Goal: Transaction & Acquisition: Purchase product/service

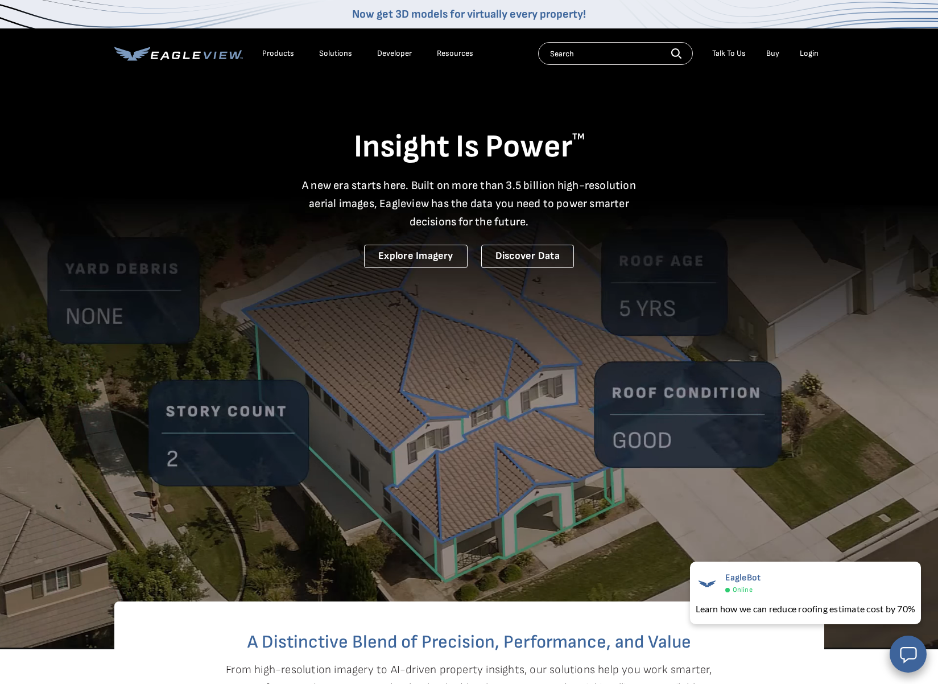
click at [804, 51] on div "Login" at bounding box center [809, 53] width 19 height 10
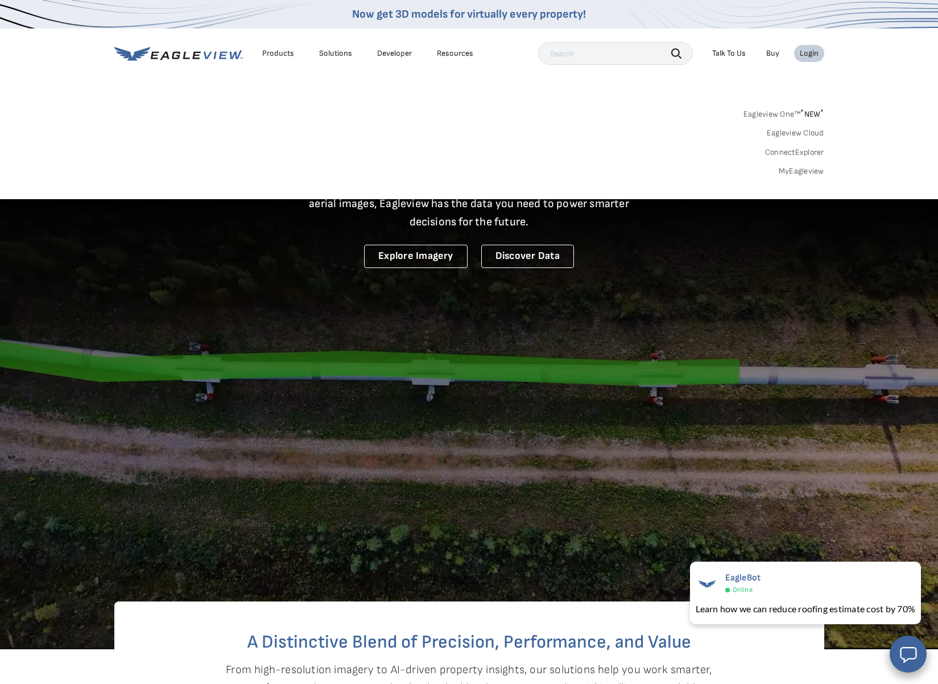
click at [792, 168] on link "MyEagleview" at bounding box center [802, 171] width 46 height 10
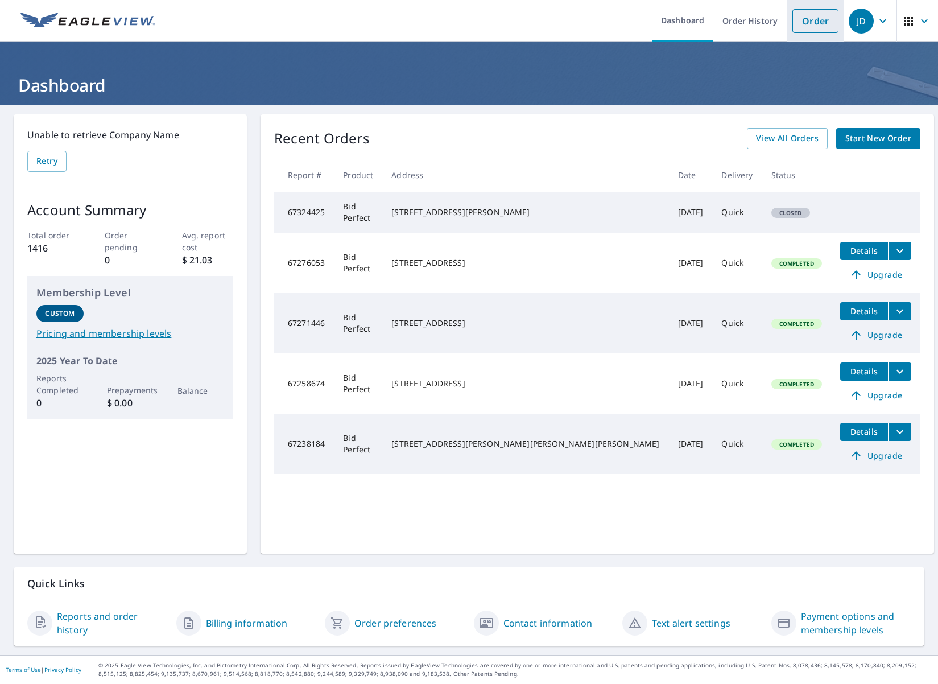
click at [814, 15] on link "Order" at bounding box center [816, 21] width 46 height 24
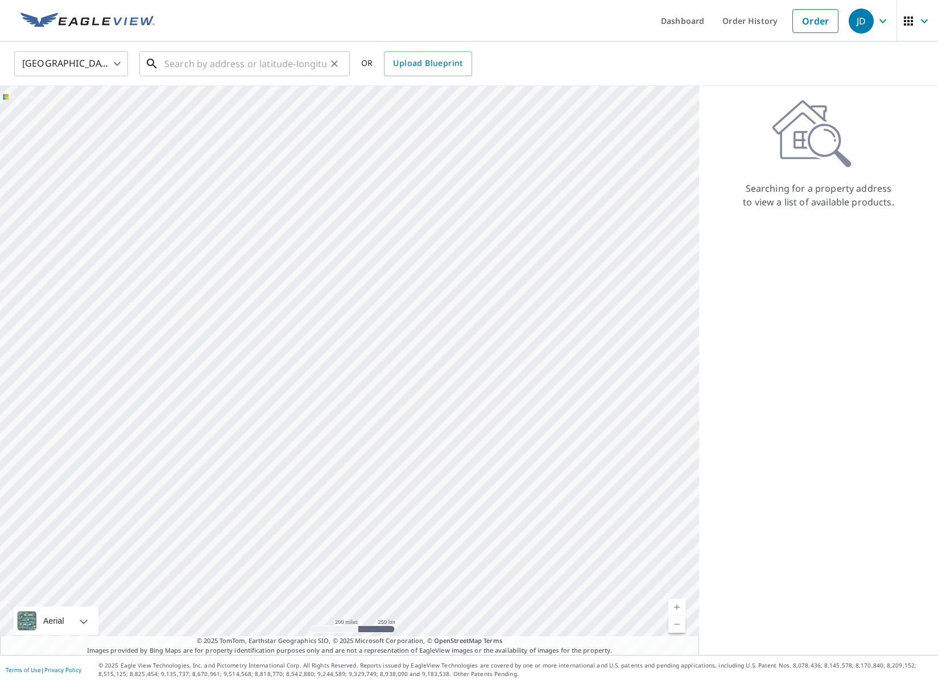
click at [179, 62] on input "text" at bounding box center [245, 64] width 162 height 32
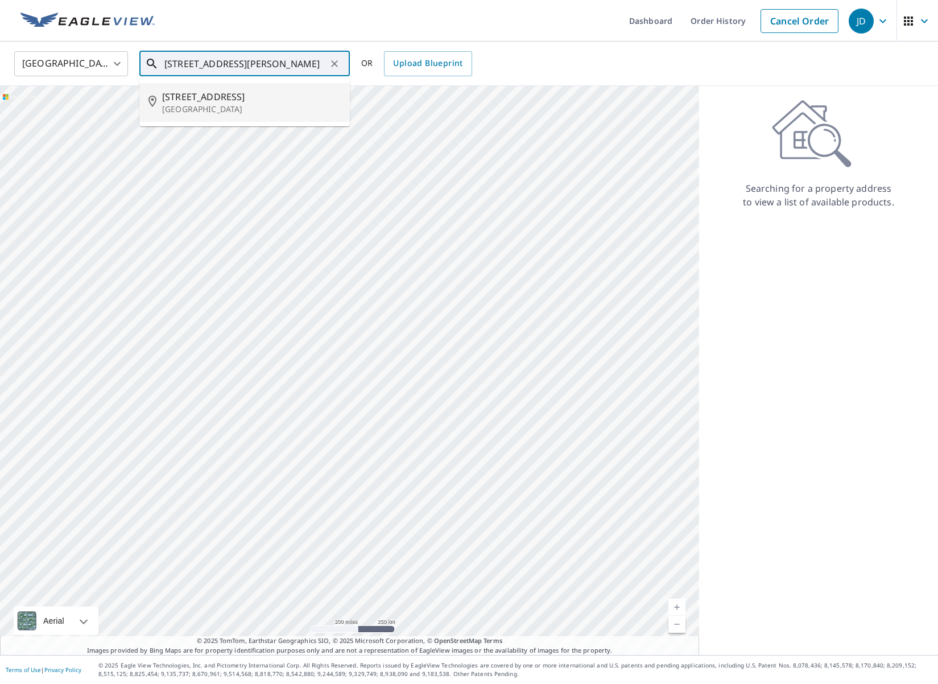
click at [181, 100] on span "[STREET_ADDRESS]" at bounding box center [251, 97] width 179 height 14
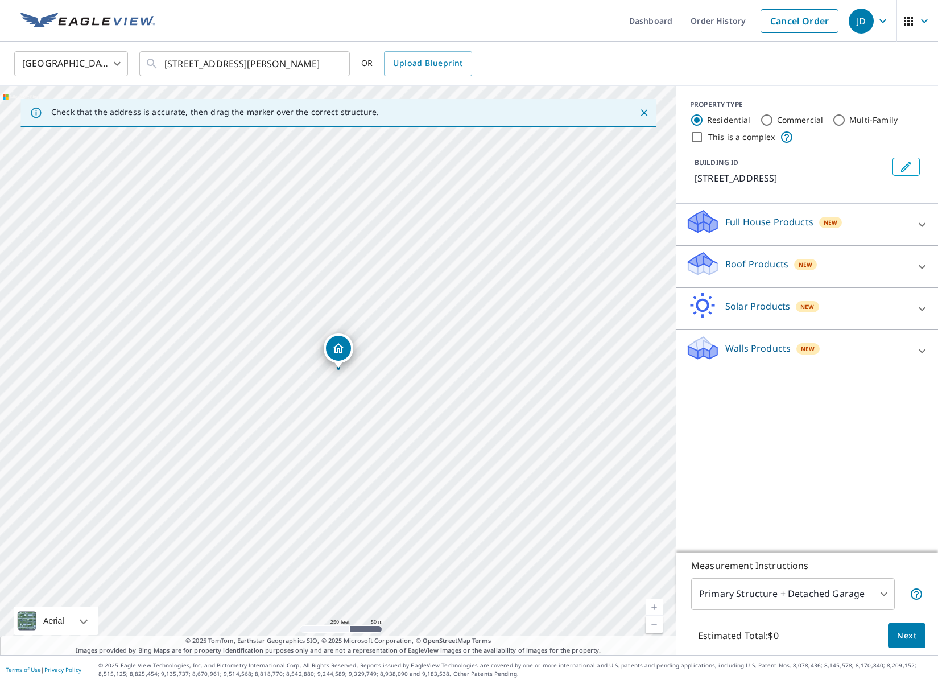
click at [654, 606] on link "Current Level 17, Zoom In" at bounding box center [654, 607] width 17 height 17
click at [654, 606] on link "Current Level 18, Zoom In" at bounding box center [654, 607] width 17 height 17
click at [925, 261] on icon at bounding box center [923, 267] width 14 height 14
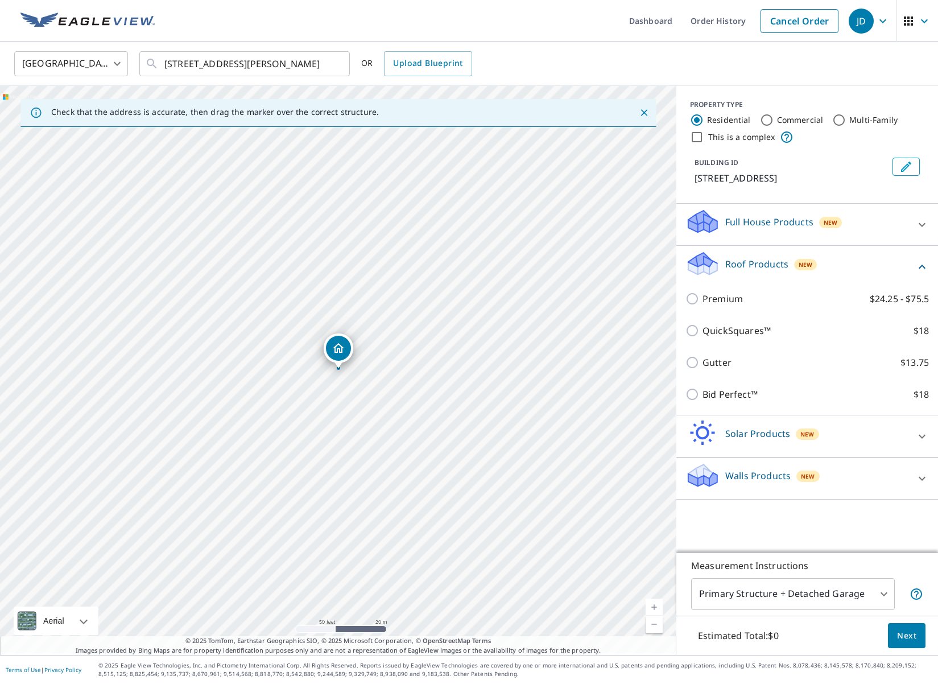
click at [651, 604] on link "Current Level 19, Zoom In" at bounding box center [654, 607] width 17 height 17
click at [658, 607] on link "Current Level 20, Zoom In Disabled" at bounding box center [654, 607] width 17 height 17
click at [175, 62] on input "[STREET_ADDRESS][PERSON_NAME]" at bounding box center [245, 64] width 162 height 32
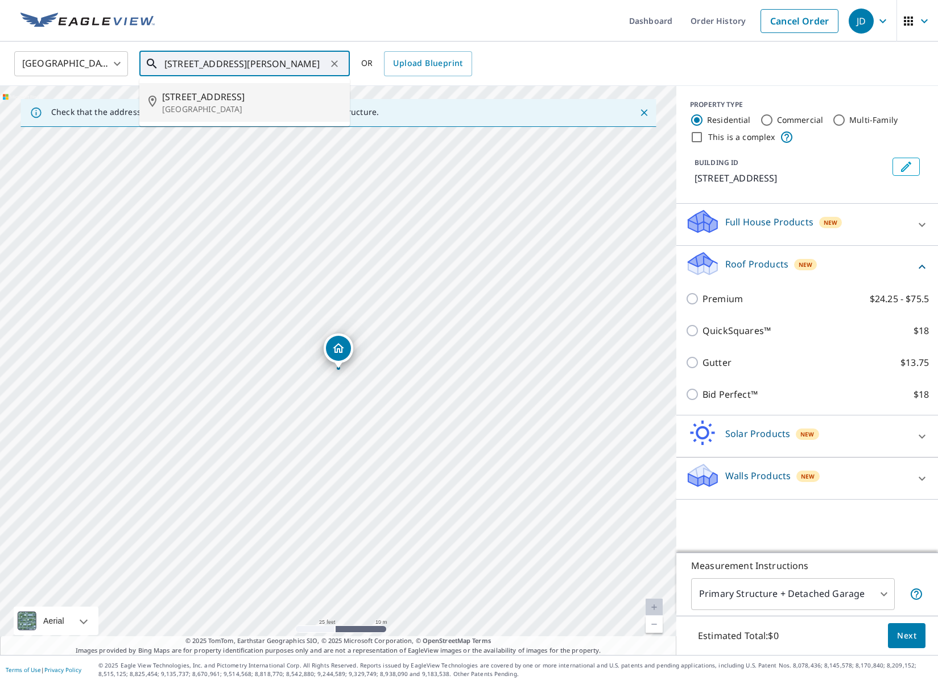
click at [177, 104] on p "[GEOGRAPHIC_DATA]" at bounding box center [251, 109] width 179 height 11
type input "[STREET_ADDRESS][PERSON_NAME]"
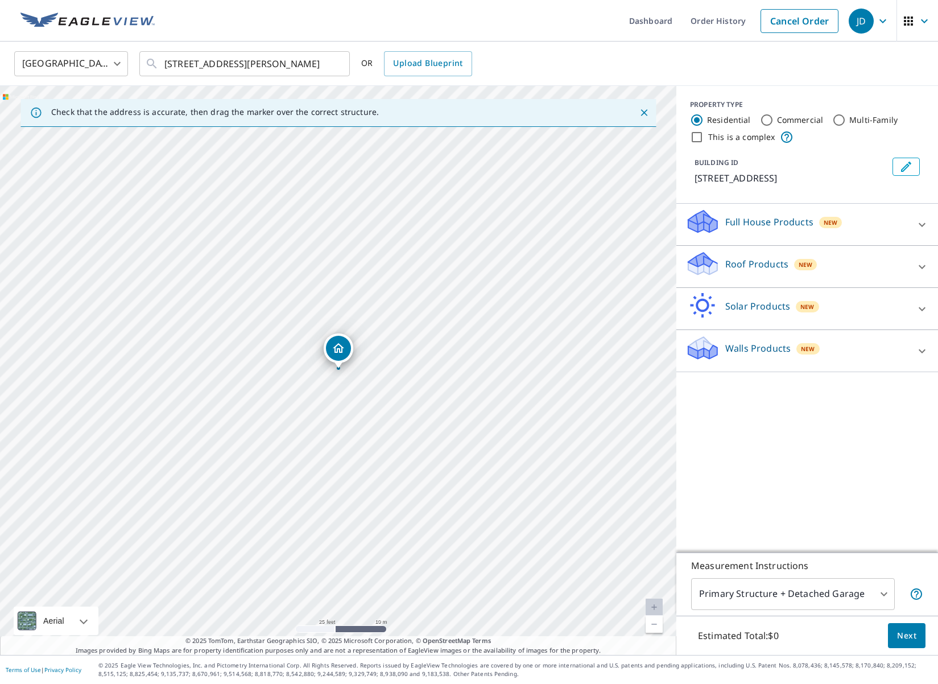
click at [831, 271] on div "Roof Products New" at bounding box center [797, 266] width 223 height 32
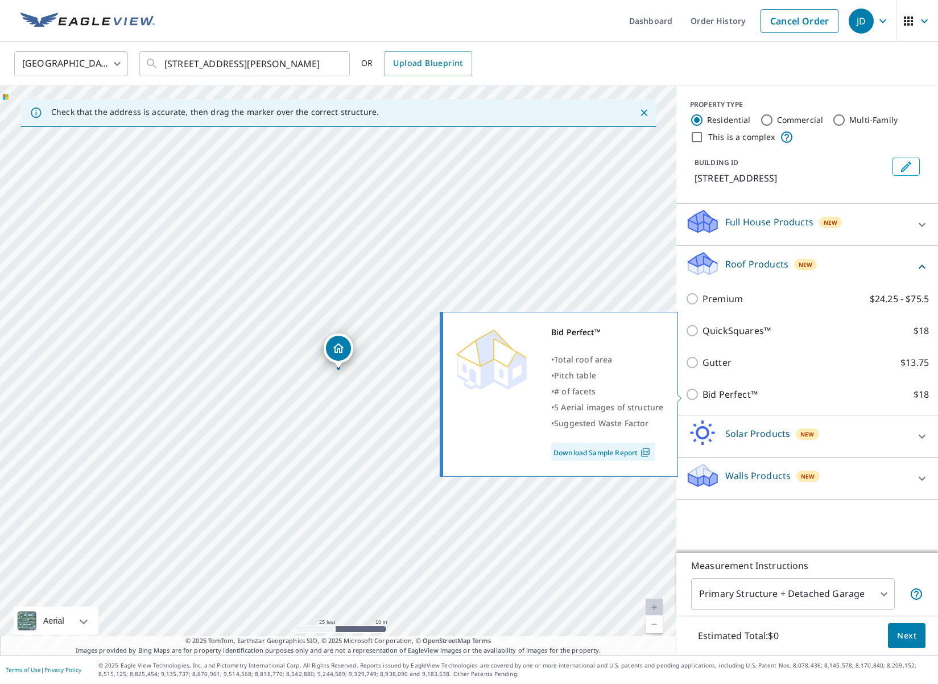
click at [694, 397] on input "Bid Perfect™ $18" at bounding box center [694, 394] width 17 height 14
checkbox input "true"
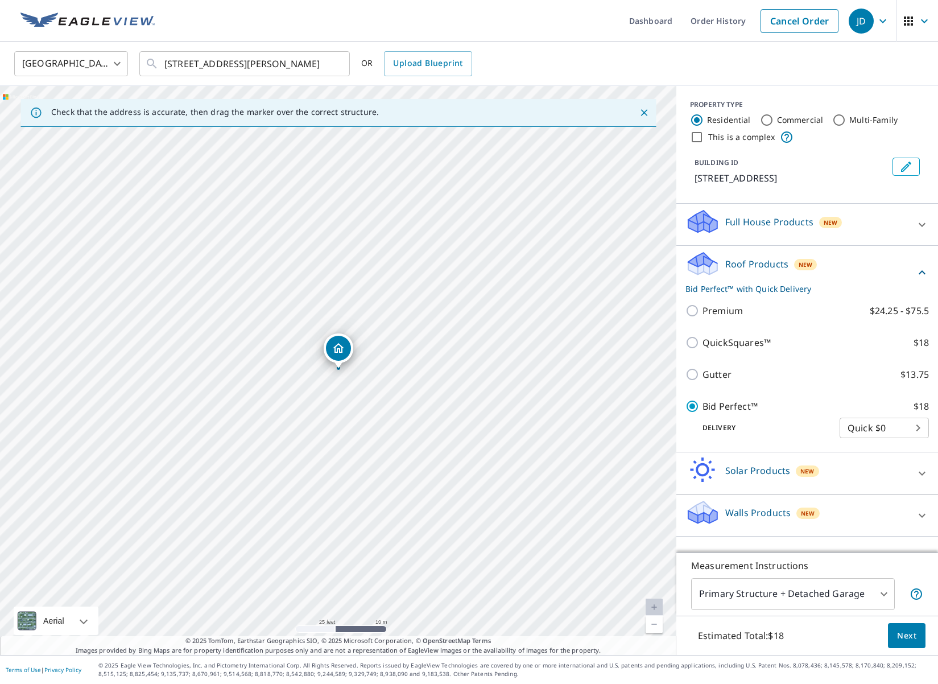
click at [912, 634] on span "Next" at bounding box center [906, 636] width 19 height 14
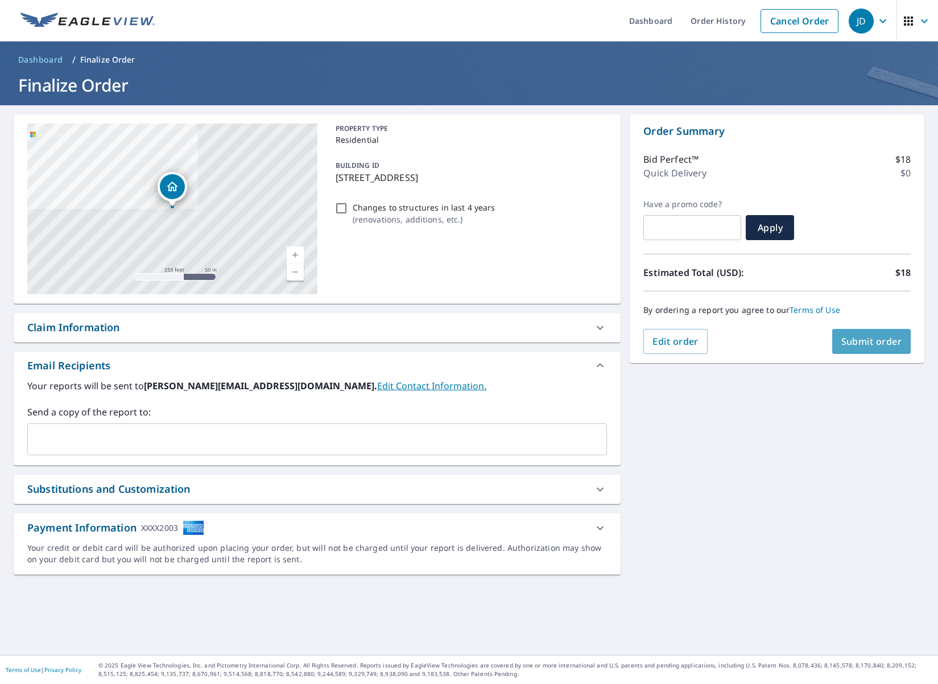
click at [877, 337] on span "Submit order" at bounding box center [872, 341] width 61 height 13
